Goal: Register for event/course

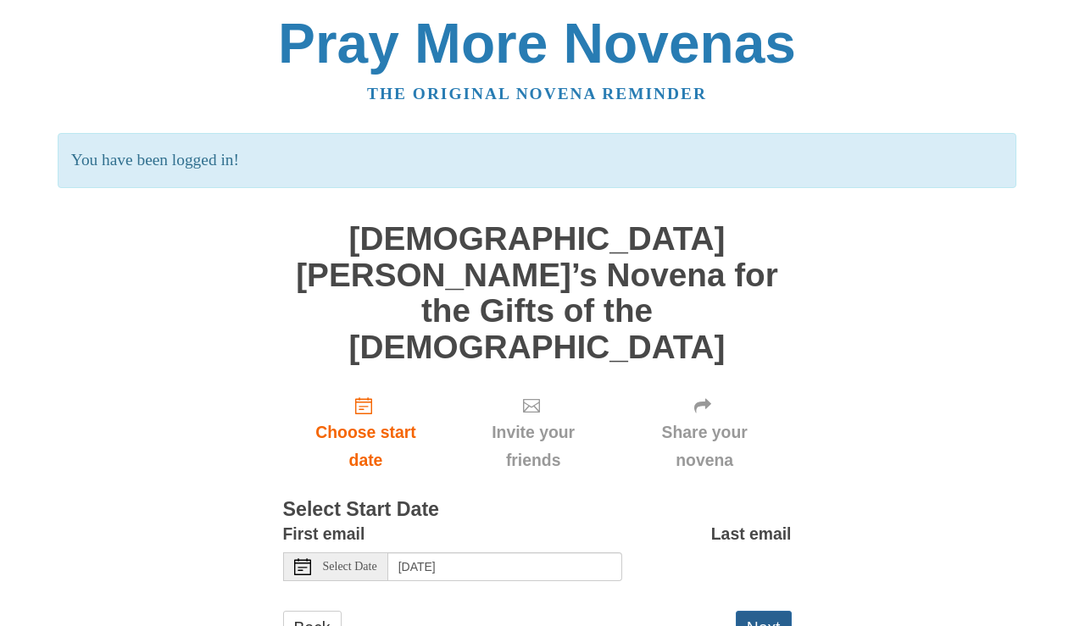
click at [754, 611] on button "Next" at bounding box center [764, 628] width 56 height 35
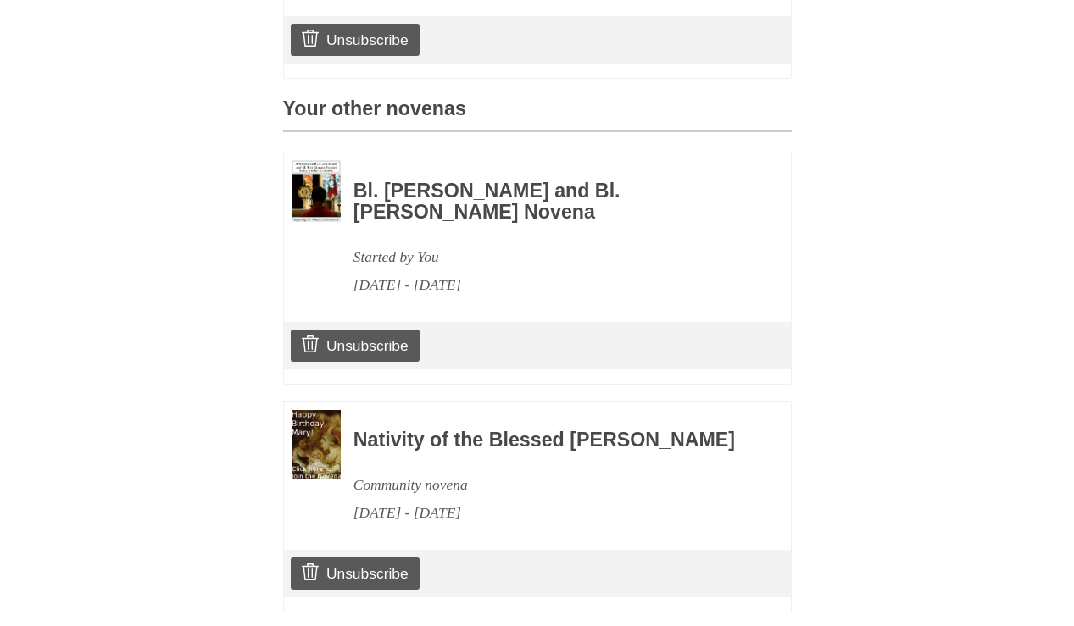
scroll to position [808, 0]
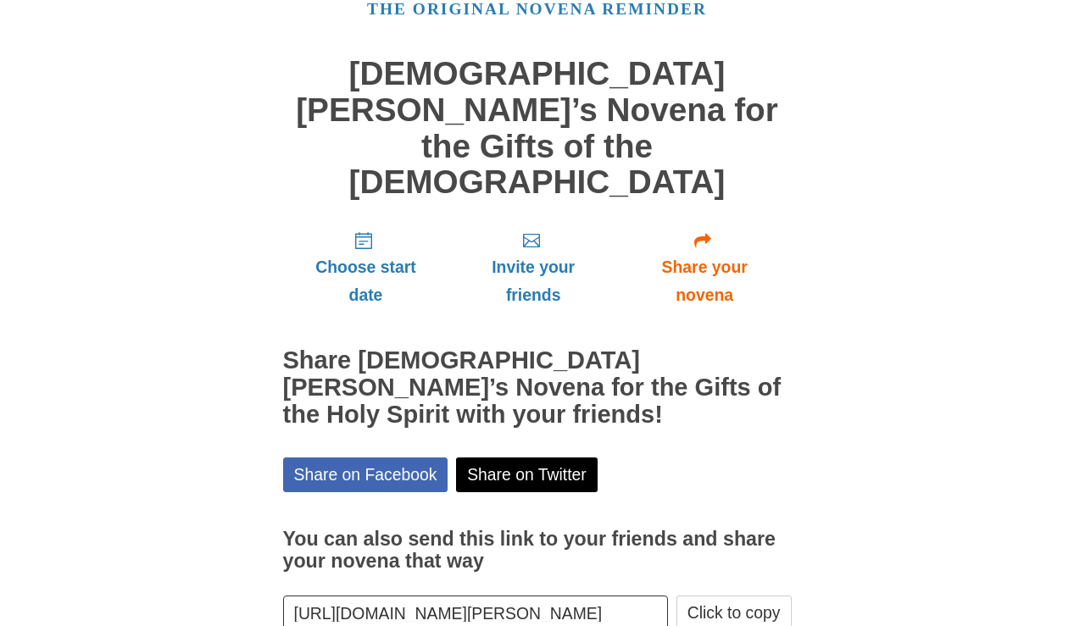
scroll to position [83, 0]
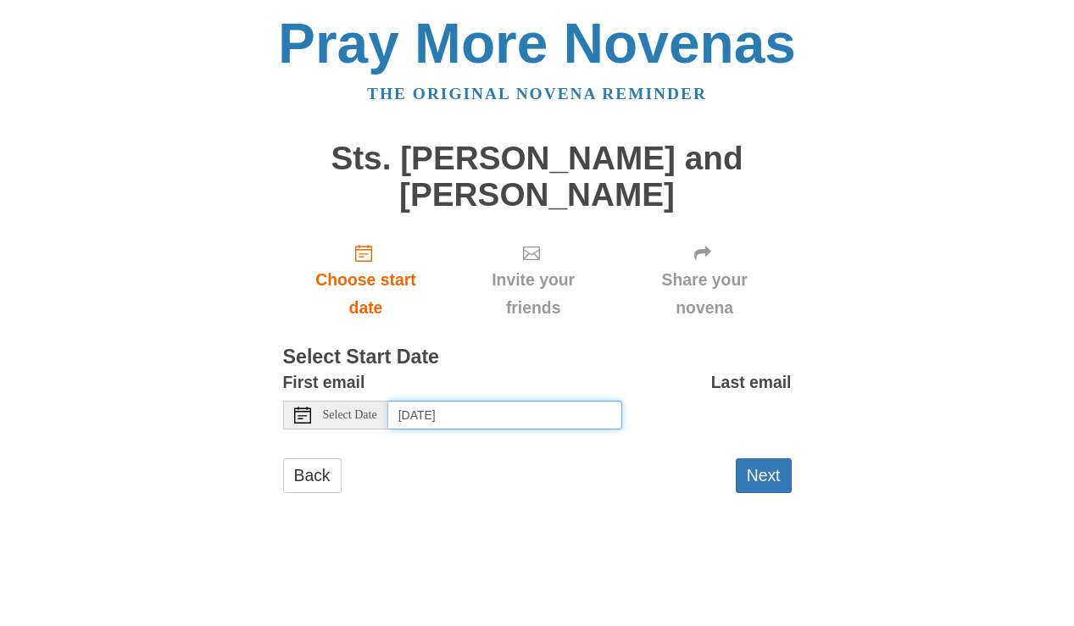
click at [455, 412] on input "[DATE]" at bounding box center [505, 415] width 234 height 29
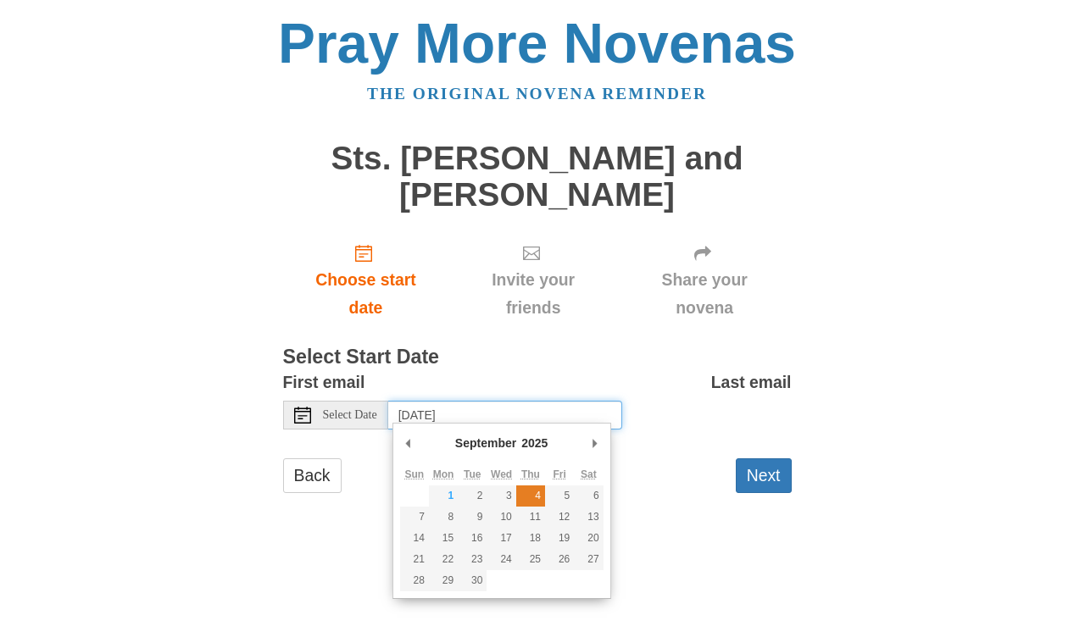
type input "[DATE]"
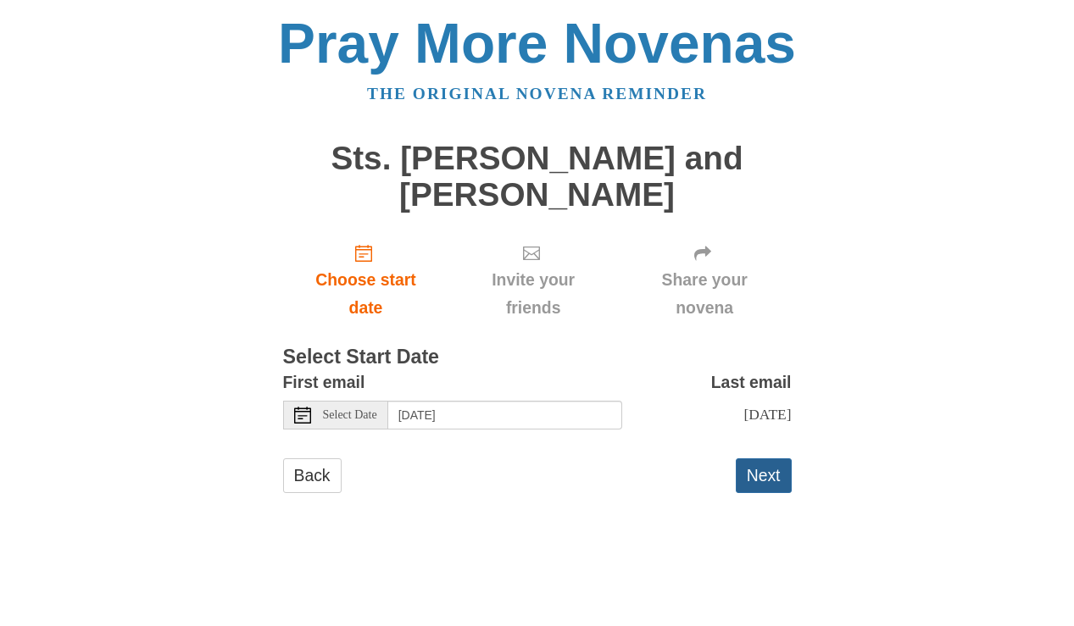
click at [772, 477] on button "Next" at bounding box center [764, 475] width 56 height 35
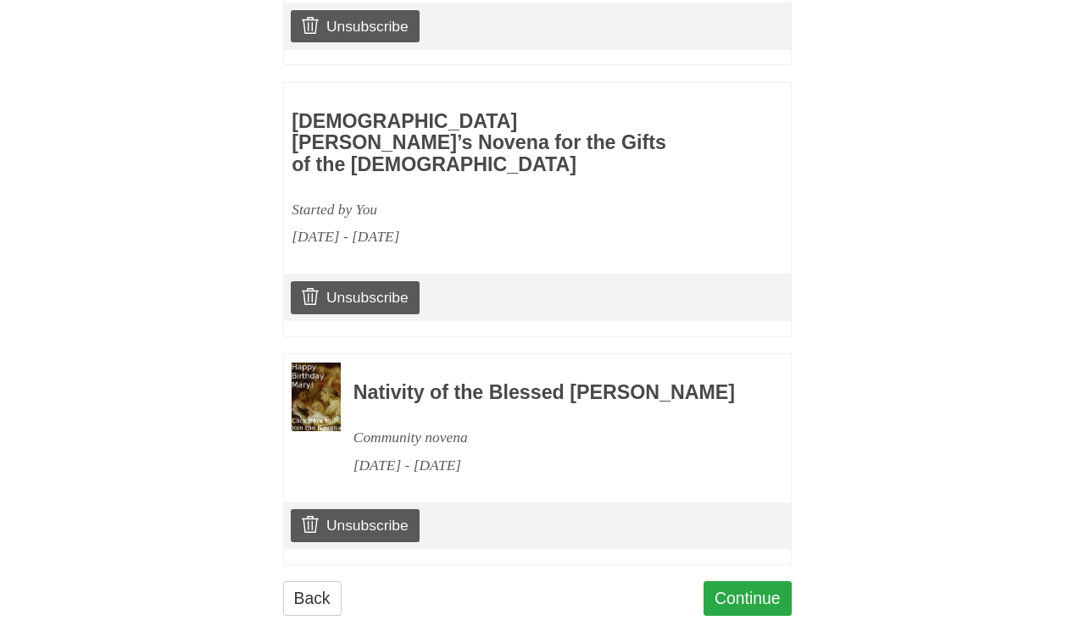
scroll to position [1035, 0]
click at [742, 582] on link "Continue" at bounding box center [747, 599] width 88 height 35
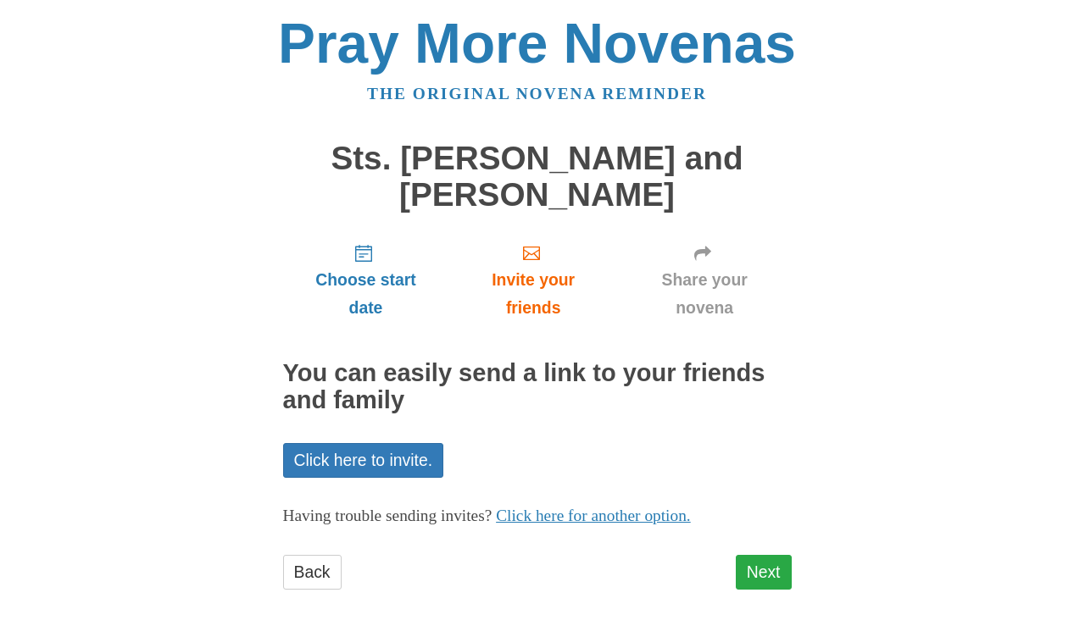
click at [760, 567] on link "Next" at bounding box center [764, 572] width 56 height 35
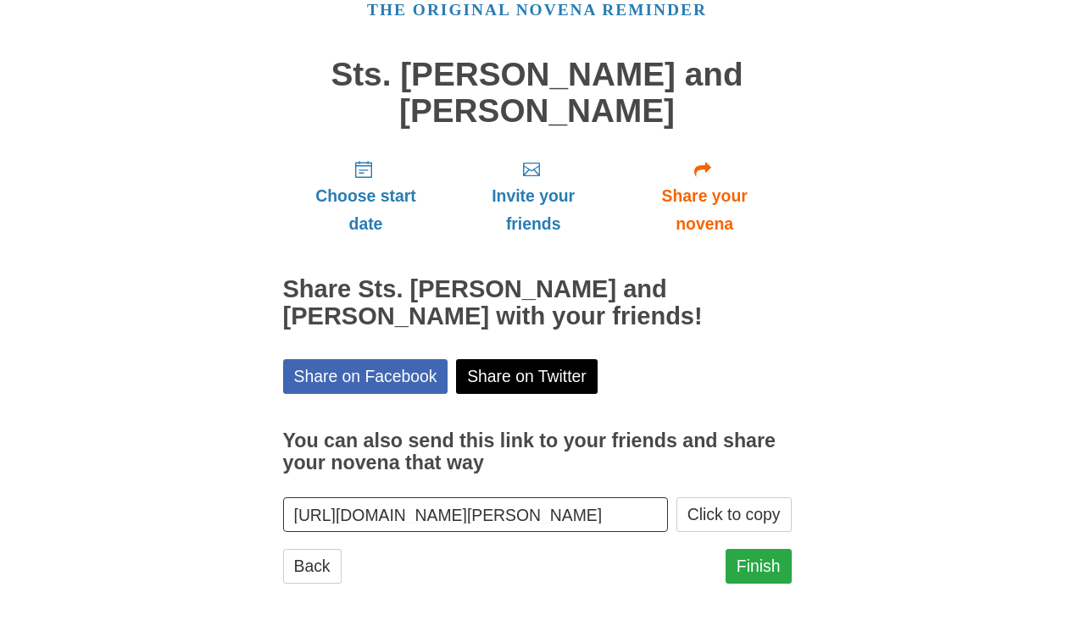
scroll to position [83, 0]
click at [746, 561] on link "Finish" at bounding box center [758, 567] width 66 height 35
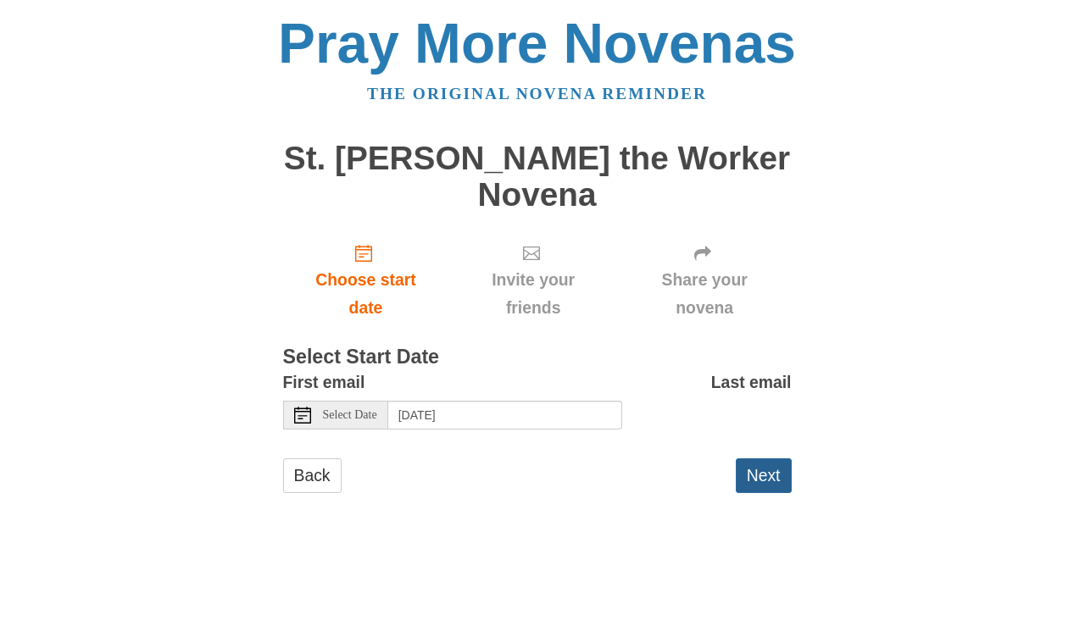
click at [761, 458] on button "Next" at bounding box center [764, 475] width 56 height 35
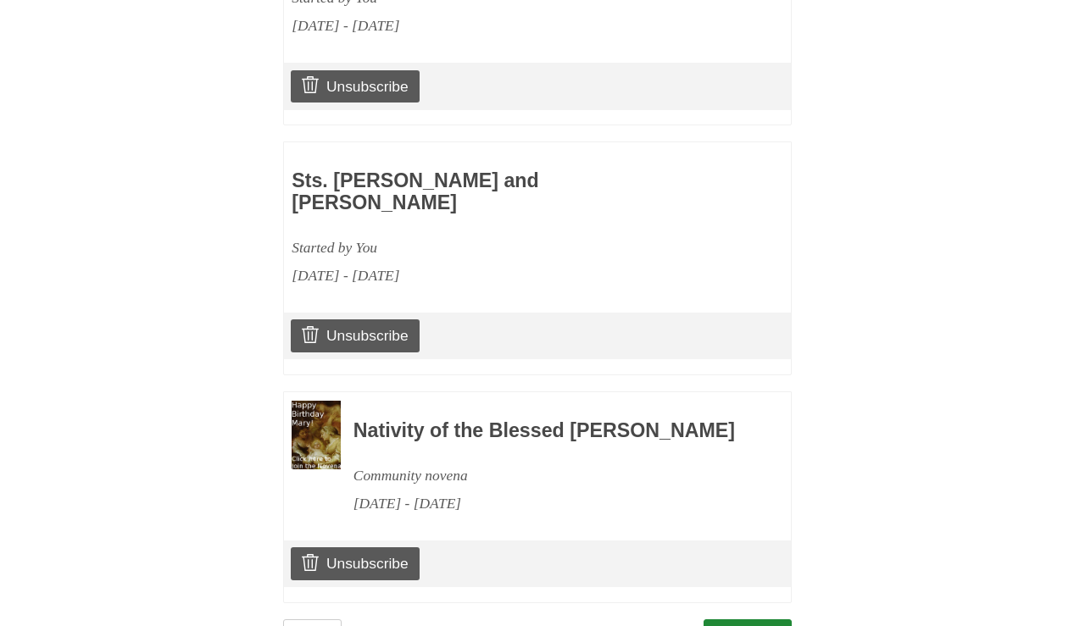
scroll to position [1224, 0]
click at [731, 620] on link "Continue" at bounding box center [747, 637] width 88 height 35
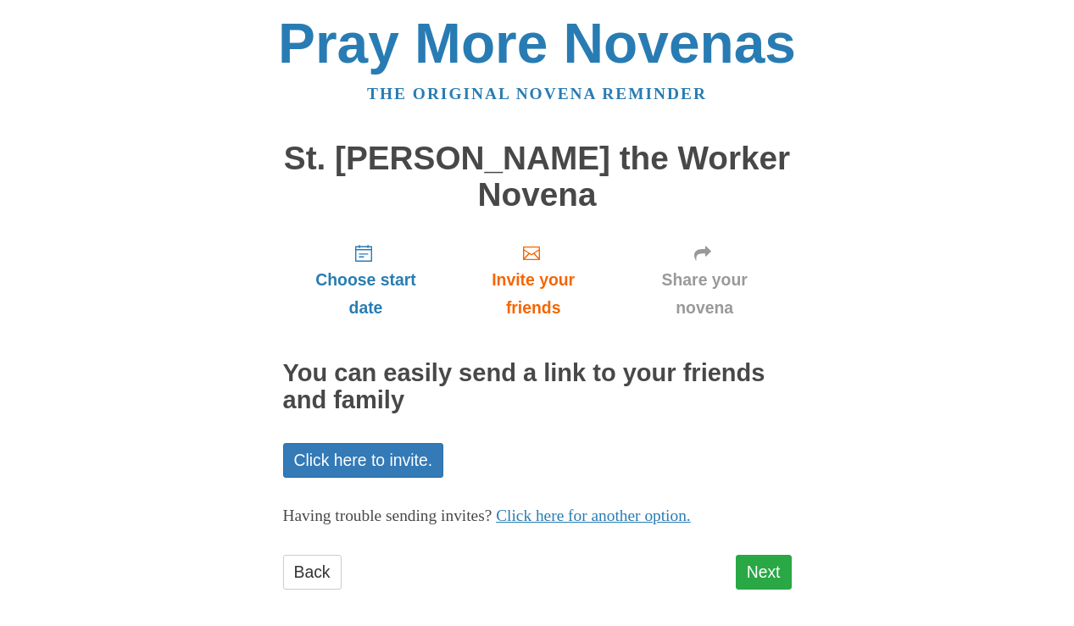
click at [758, 555] on link "Next" at bounding box center [764, 572] width 56 height 35
